Goal: Transaction & Acquisition: Purchase product/service

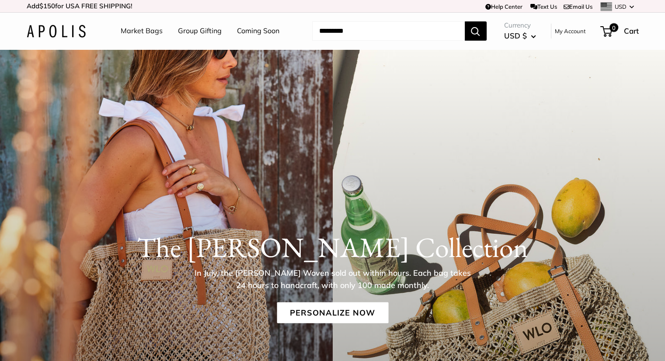
click at [132, 29] on link "Market Bags" at bounding box center [142, 30] width 42 height 13
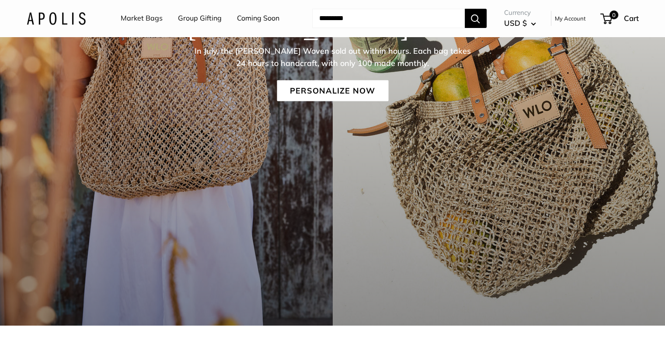
scroll to position [227, 0]
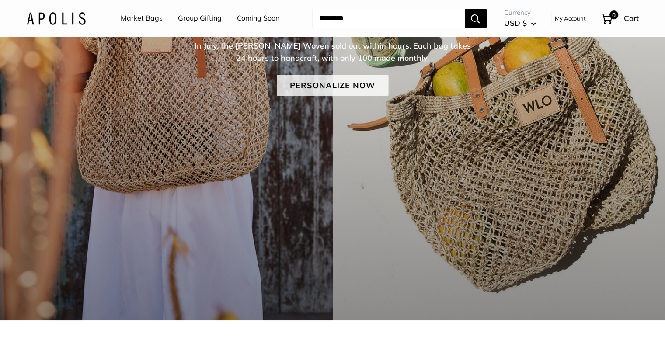
click at [365, 90] on link "Personalize Now" at bounding box center [332, 85] width 111 height 21
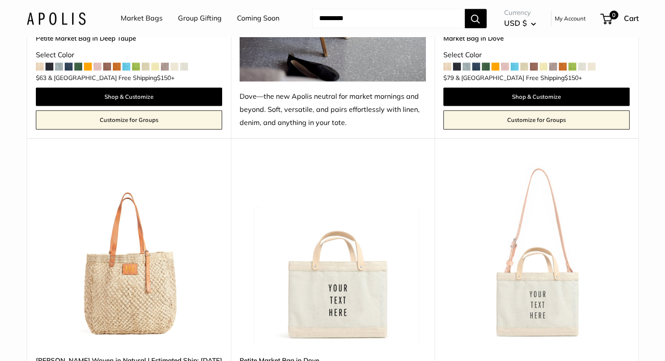
scroll to position [4756, 0]
